Goal: Go to known website: Go to known website

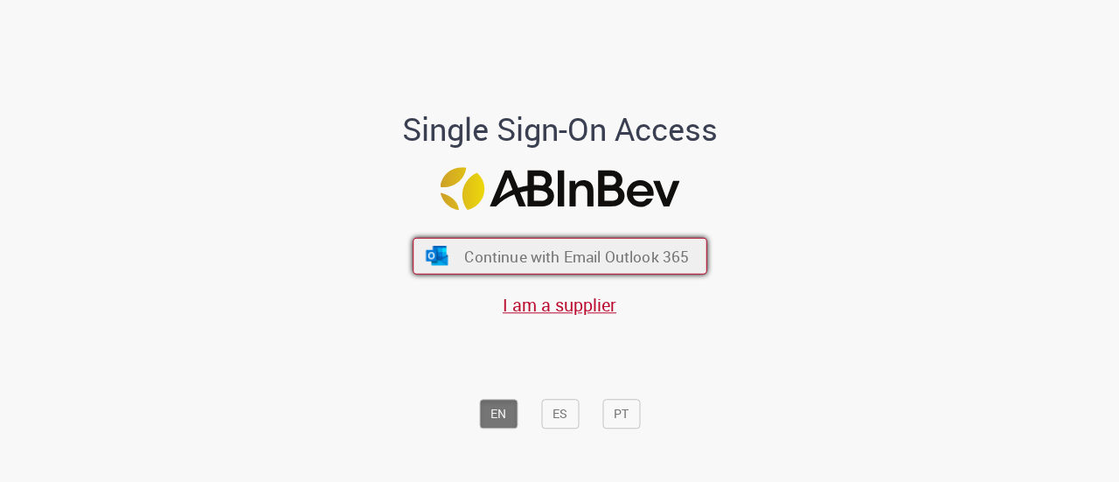
click at [505, 246] on span "Continue with Email Outlook 365" at bounding box center [576, 256] width 225 height 20
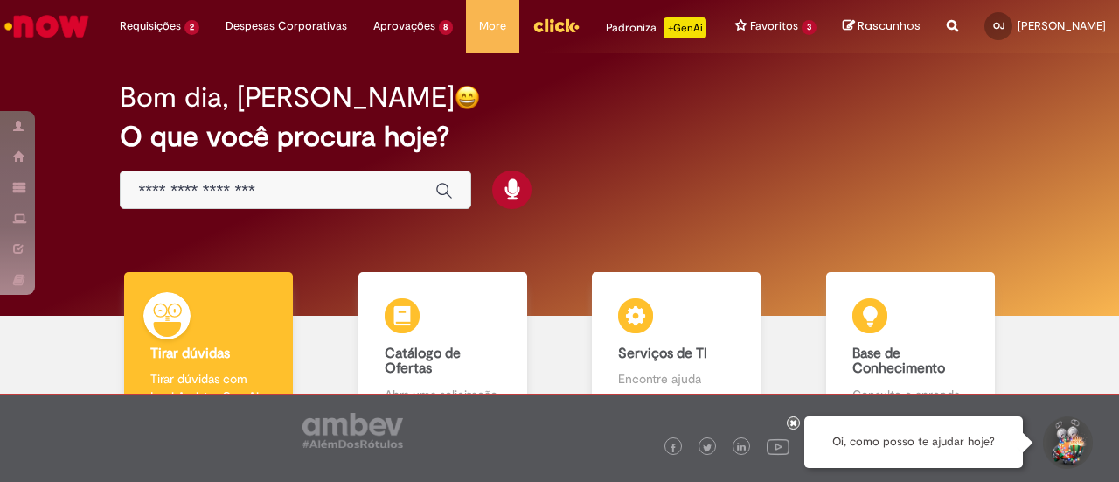
click at [532, 29] on img "Menu Cabeçalho" at bounding box center [555, 25] width 47 height 26
